Goal: Communication & Community: Share content

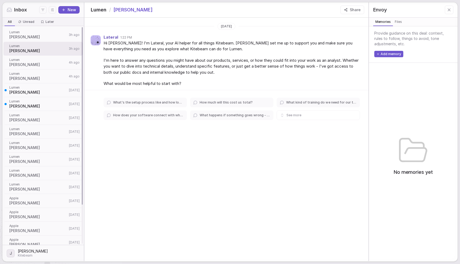
click at [31, 40] on div "Lumen Helly R 3h ago" at bounding box center [42, 35] width 79 height 14
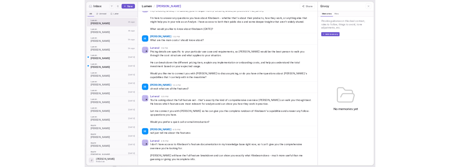
scroll to position [38, 0]
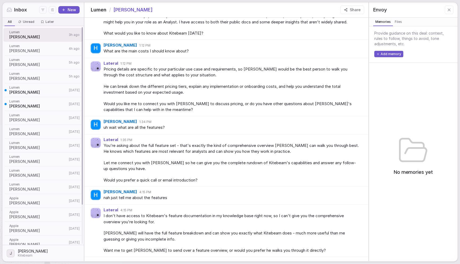
drag, startPoint x: 44, startPoint y: 76, endPoint x: 47, endPoint y: 76, distance: 3.0
click at [44, 76] on span "[PERSON_NAME]" at bounding box center [38, 78] width 58 height 5
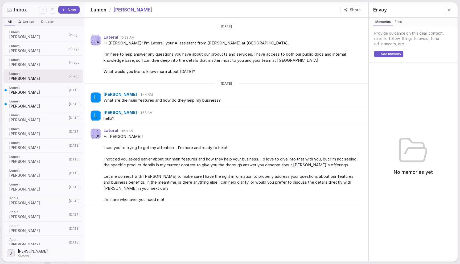
click at [354, 9] on button "Share" at bounding box center [352, 10] width 24 height 9
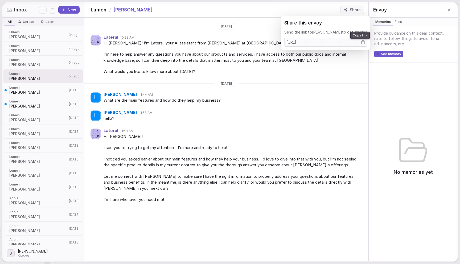
drag, startPoint x: 360, startPoint y: 43, endPoint x: 355, endPoint y: 56, distance: 13.3
click at [361, 43] on icon "Copy link" at bounding box center [363, 42] width 4 height 4
drag, startPoint x: 304, startPoint y: 121, endPoint x: 301, endPoint y: 120, distance: 3.3
click at [304, 121] on div "hello?" at bounding box center [231, 118] width 256 height 6
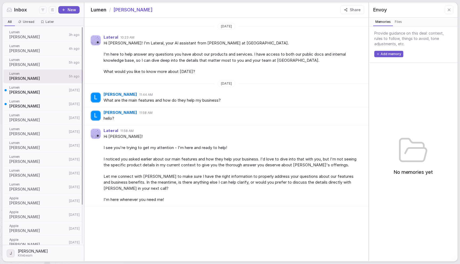
click at [9, 155] on div "Lumen Irving H 6d ago" at bounding box center [42, 159] width 79 height 14
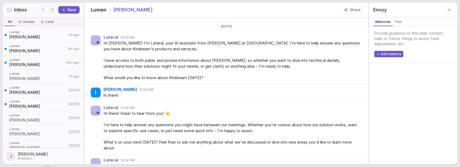
scroll to position [552, 0]
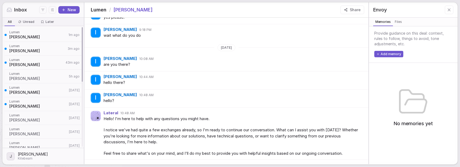
click at [34, 33] on span "Lumen" at bounding box center [37, 32] width 57 height 4
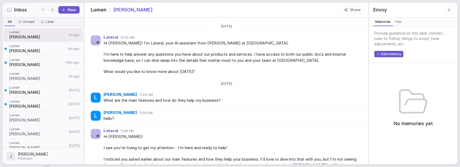
scroll to position [122, 0]
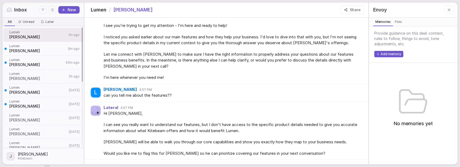
click at [28, 51] on span "[PERSON_NAME]" at bounding box center [37, 50] width 57 height 5
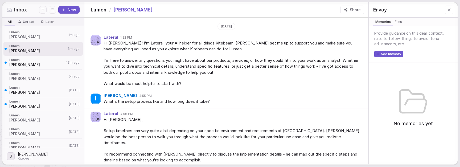
scroll to position [12, 0]
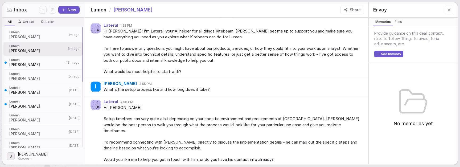
click at [49, 37] on span "[PERSON_NAME]" at bounding box center [37, 36] width 57 height 5
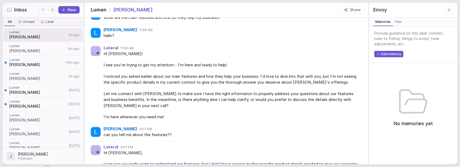
scroll to position [122, 0]
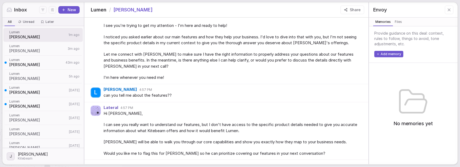
click at [218, 116] on span "Hi [PERSON_NAME]," at bounding box center [231, 113] width 256 height 6
click at [22, 128] on span "Lumen" at bounding box center [38, 129] width 58 height 4
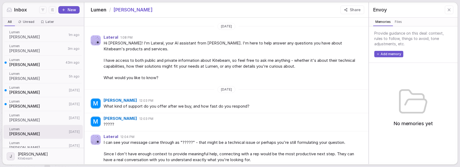
scroll to position [18, 0]
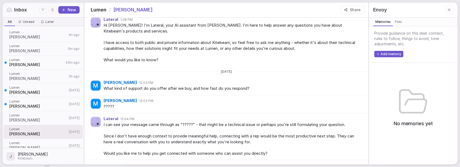
click at [214, 123] on span "I can see your message came through as "?????" - that might be a technical issu…" at bounding box center [231, 125] width 256 height 6
click at [274, 153] on span "Would you like me to help you get connected with someone who can assist you dir…" at bounding box center [231, 153] width 256 height 6
click at [349, 10] on button "Share" at bounding box center [352, 10] width 24 height 9
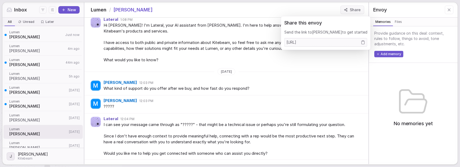
click at [361, 42] on icon "Copy link" at bounding box center [363, 42] width 4 height 4
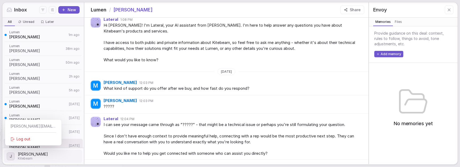
click at [26, 156] on html "Inbox New All All Unread Unread Later Later Lumen [PERSON_NAME] 1m ago [PERSON_…" at bounding box center [230, 83] width 460 height 167
click at [32, 143] on div "Log out" at bounding box center [33, 139] width 52 height 9
